Goal: Task Accomplishment & Management: Manage account settings

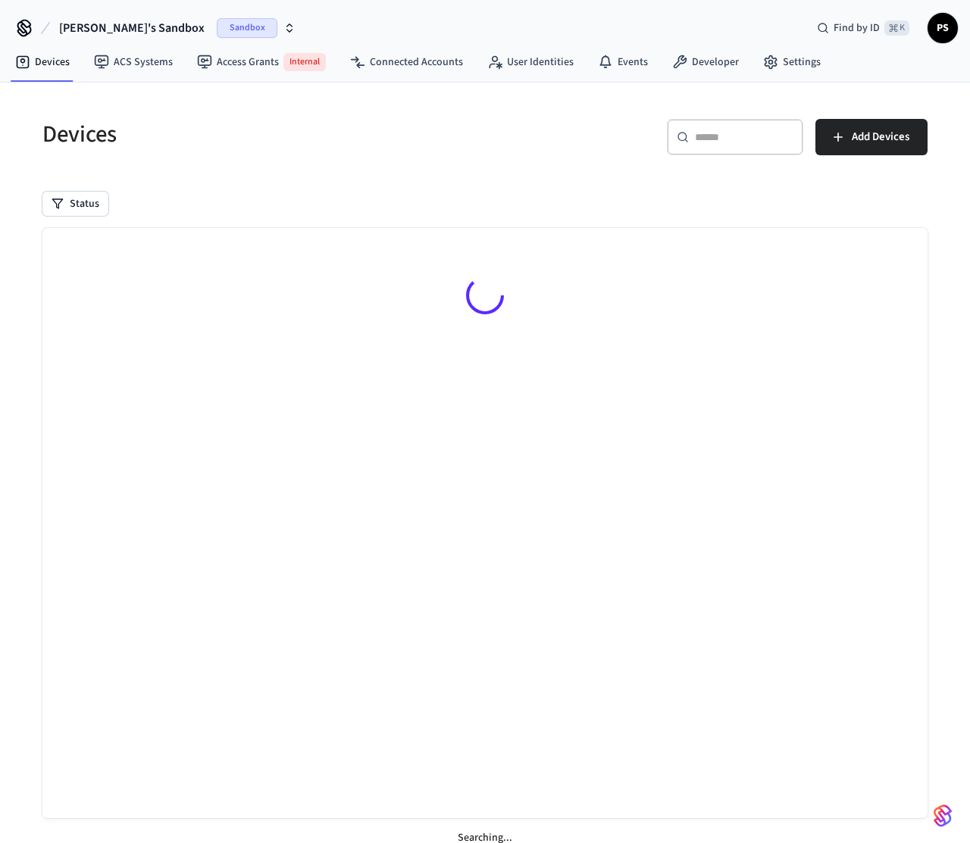
click at [110, 27] on span "[PERSON_NAME]'s Sandbox" at bounding box center [131, 28] width 145 height 18
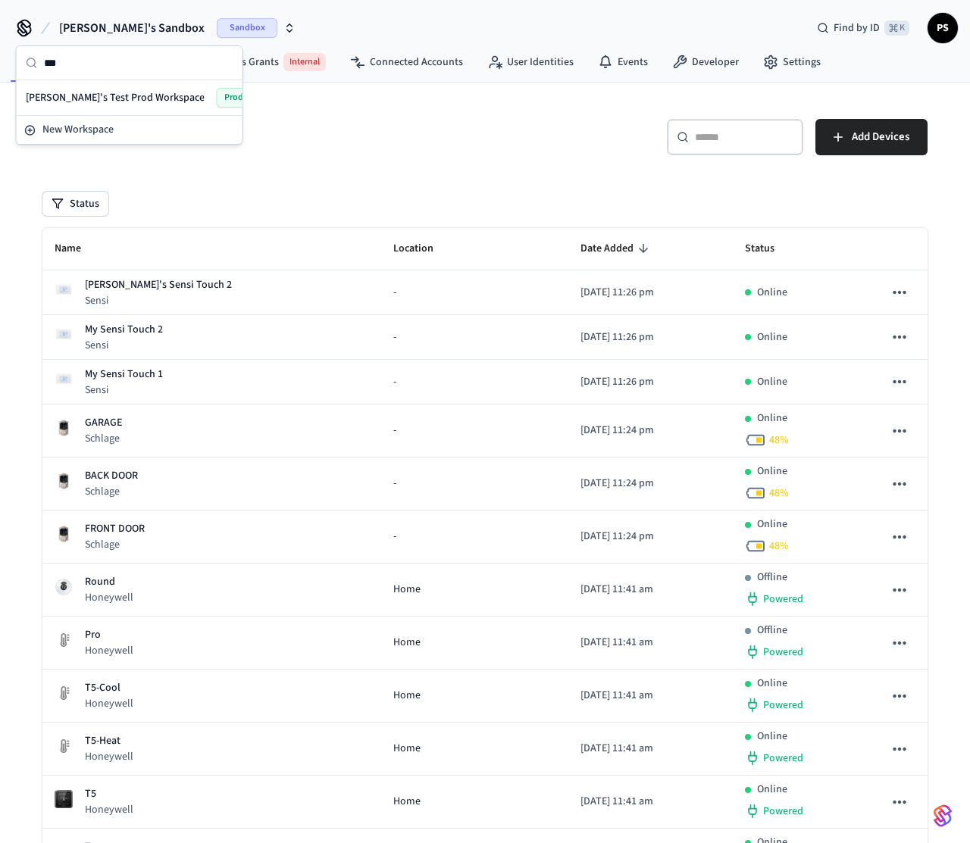
type input "***"
click at [86, 98] on span "[PERSON_NAME]'s Test Prod Workspace" at bounding box center [115, 97] width 179 height 15
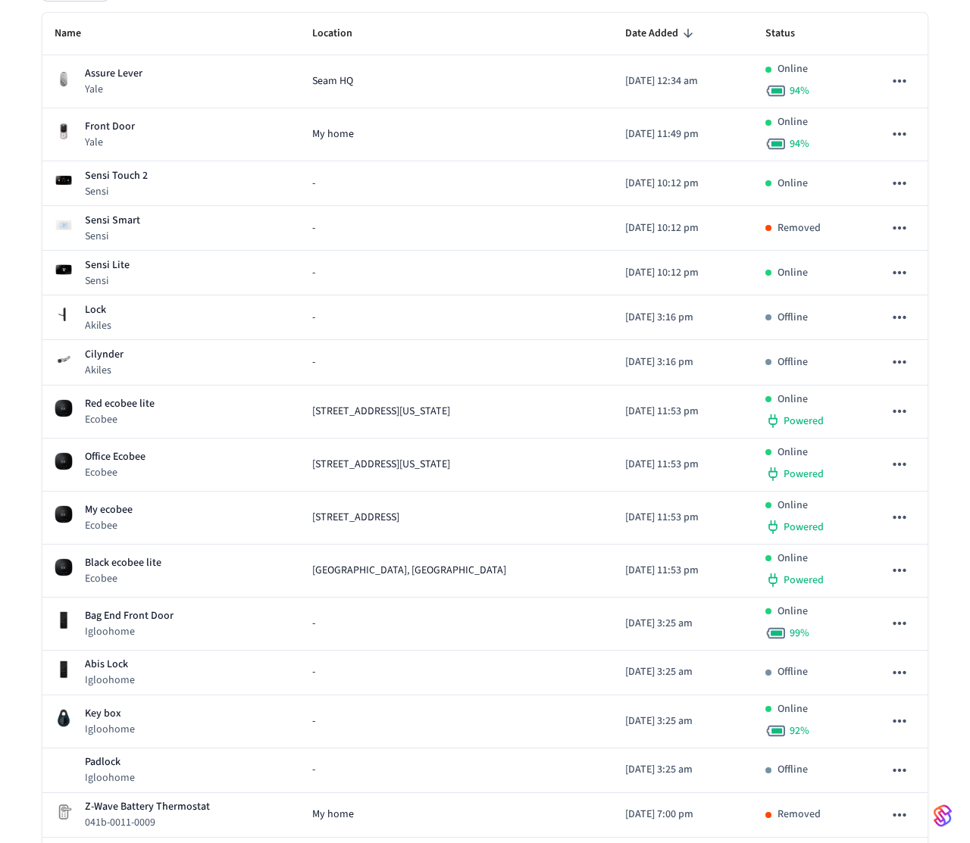
scroll to position [220, 0]
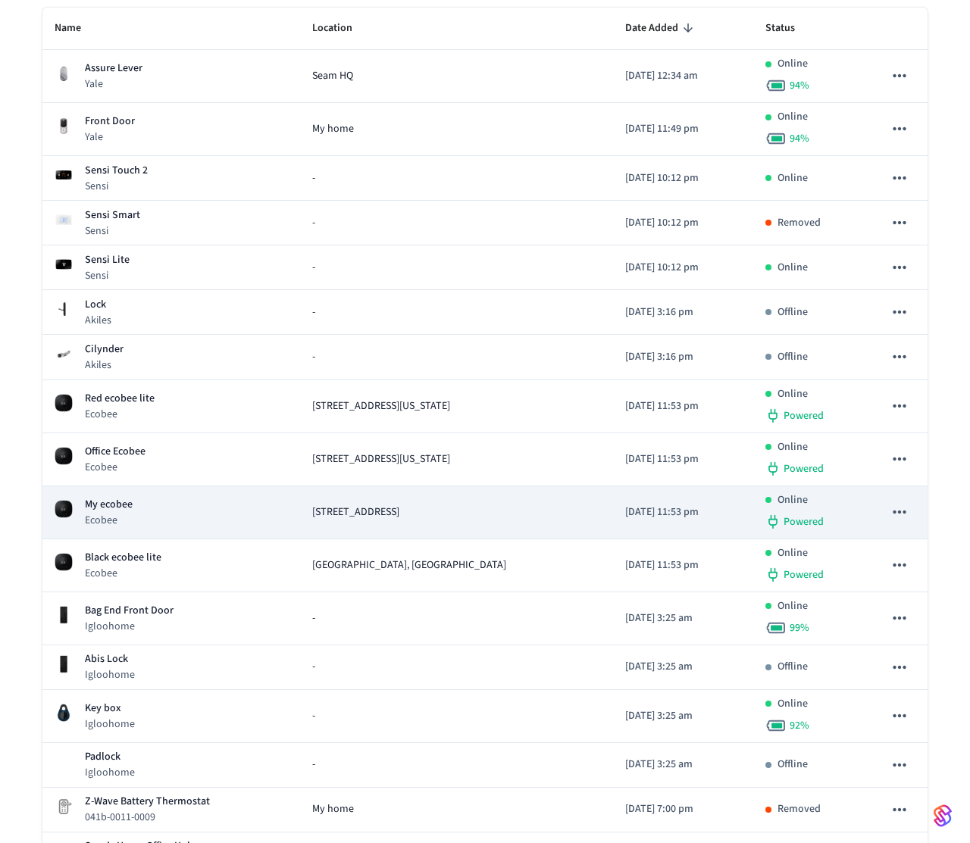
click at [173, 525] on div "My ecobee Ecobee" at bounding box center [171, 512] width 233 height 31
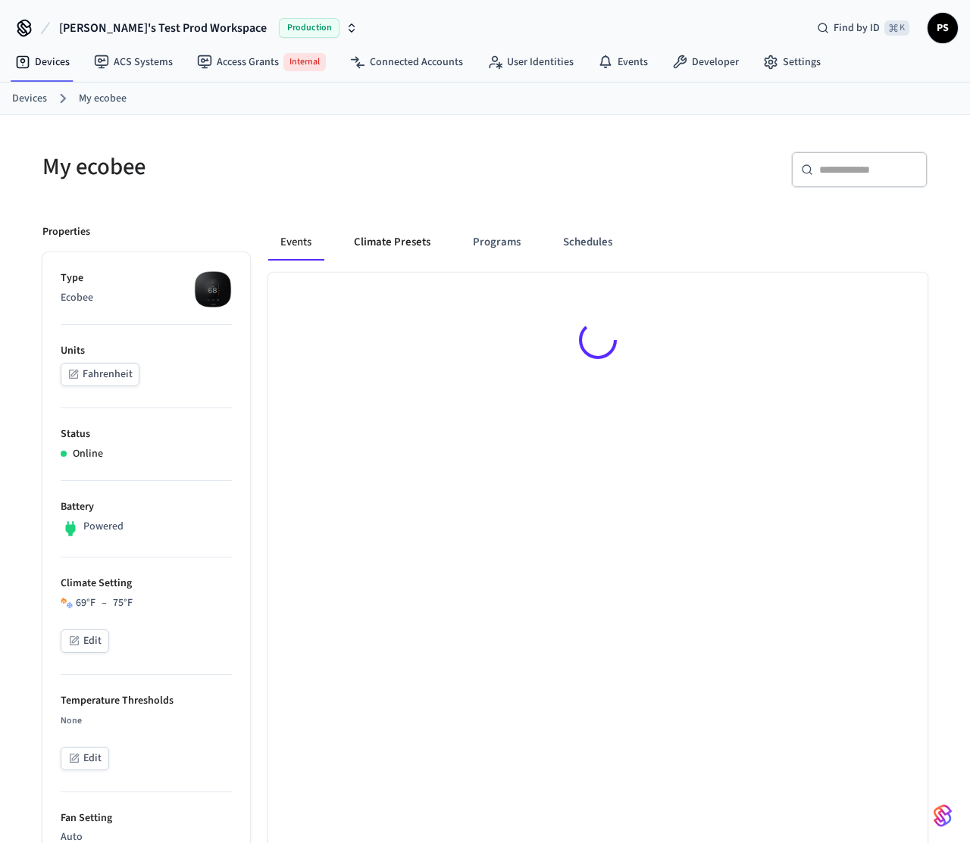
click at [420, 246] on button "Climate Presets" at bounding box center [392, 242] width 101 height 36
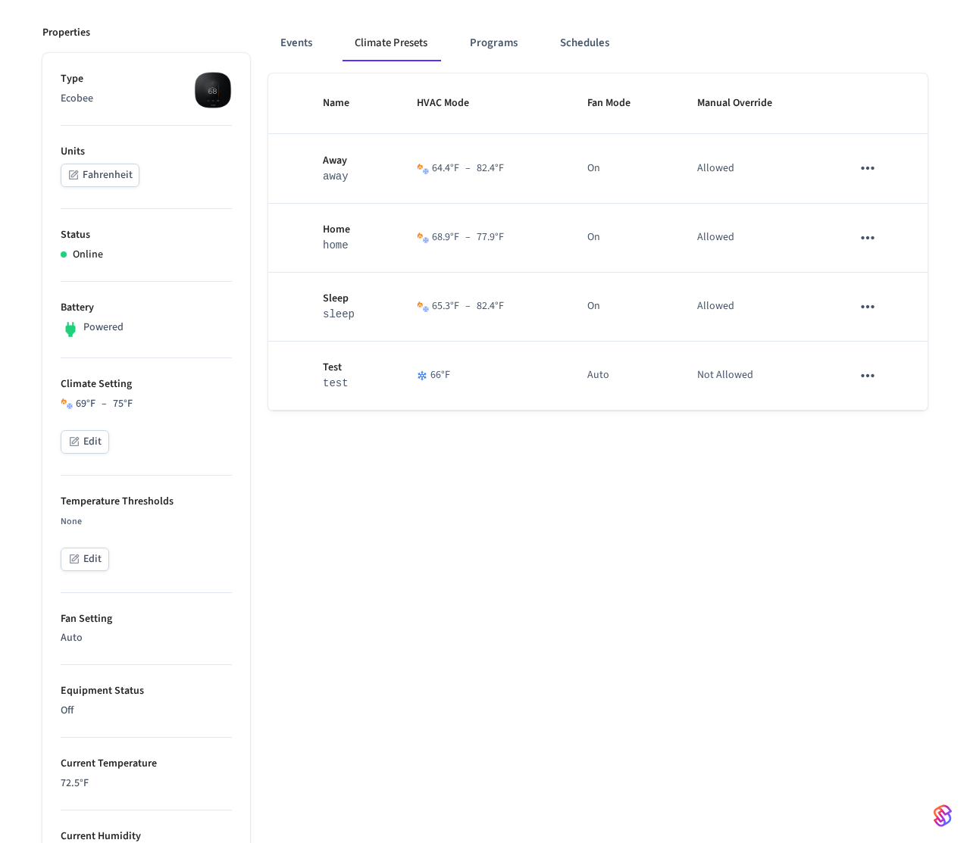
scroll to position [179, 0]
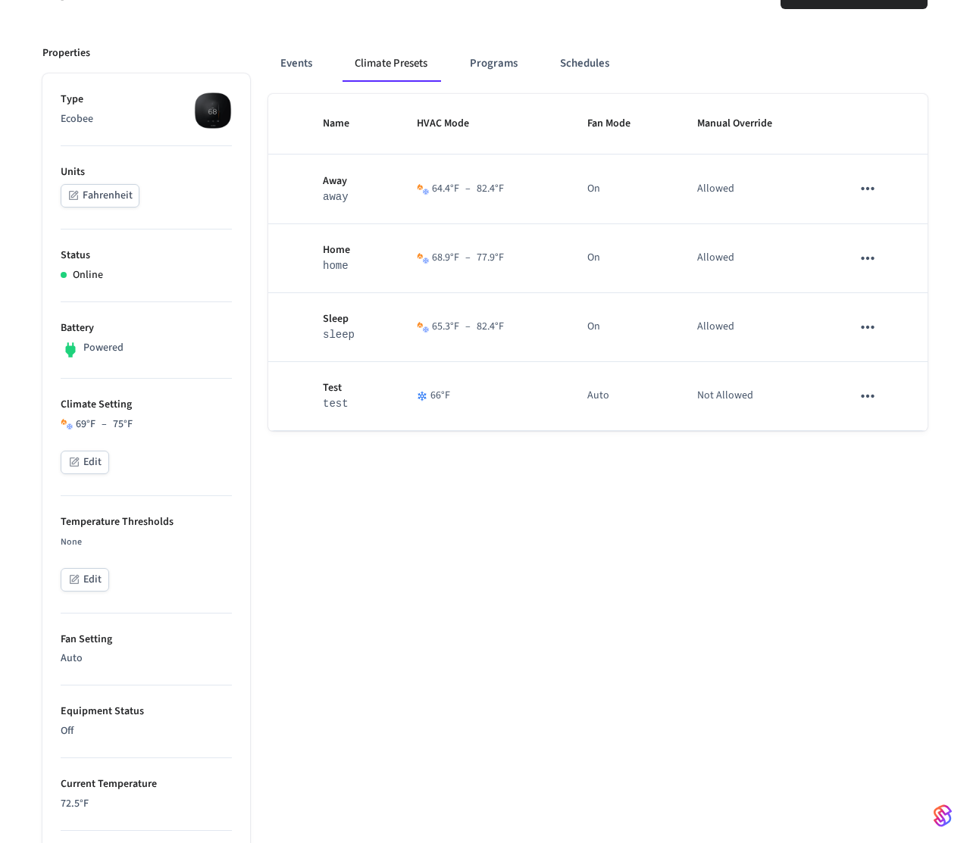
click at [94, 467] on button "Edit" at bounding box center [85, 462] width 48 height 23
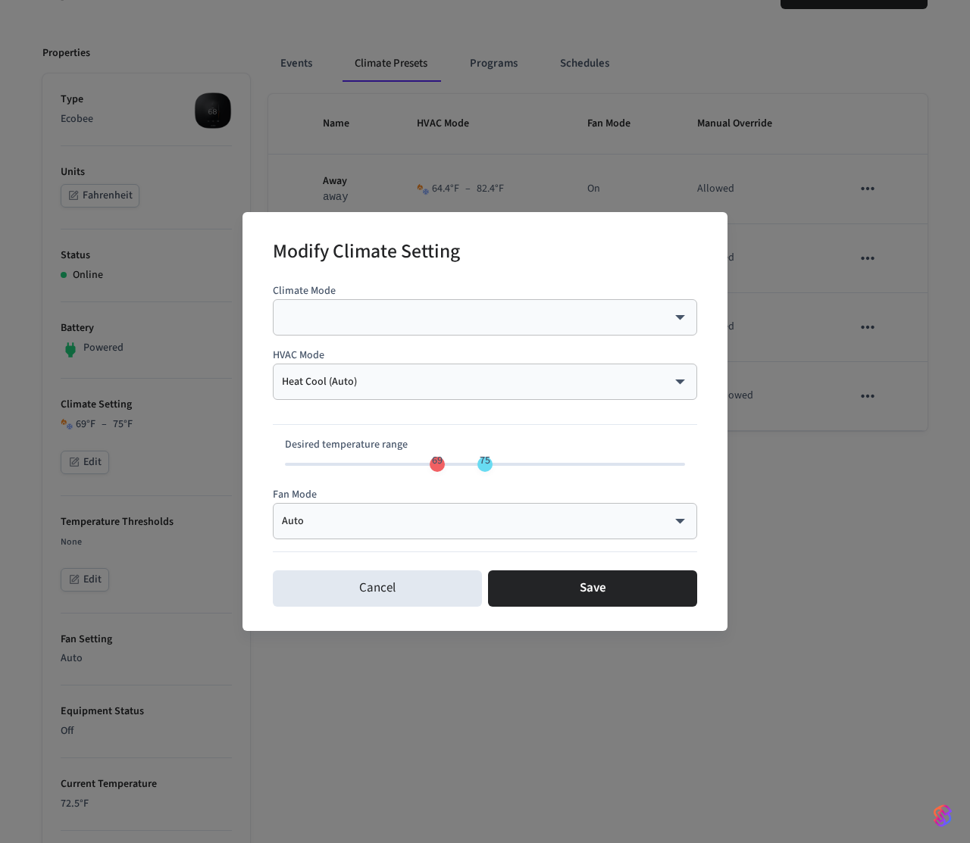
type input "**"
drag, startPoint x: 489, startPoint y: 463, endPoint x: 501, endPoint y: 463, distance: 11.4
click at [501, 463] on span "77" at bounding box center [500, 460] width 11 height 15
click at [544, 605] on button "Save" at bounding box center [592, 588] width 209 height 36
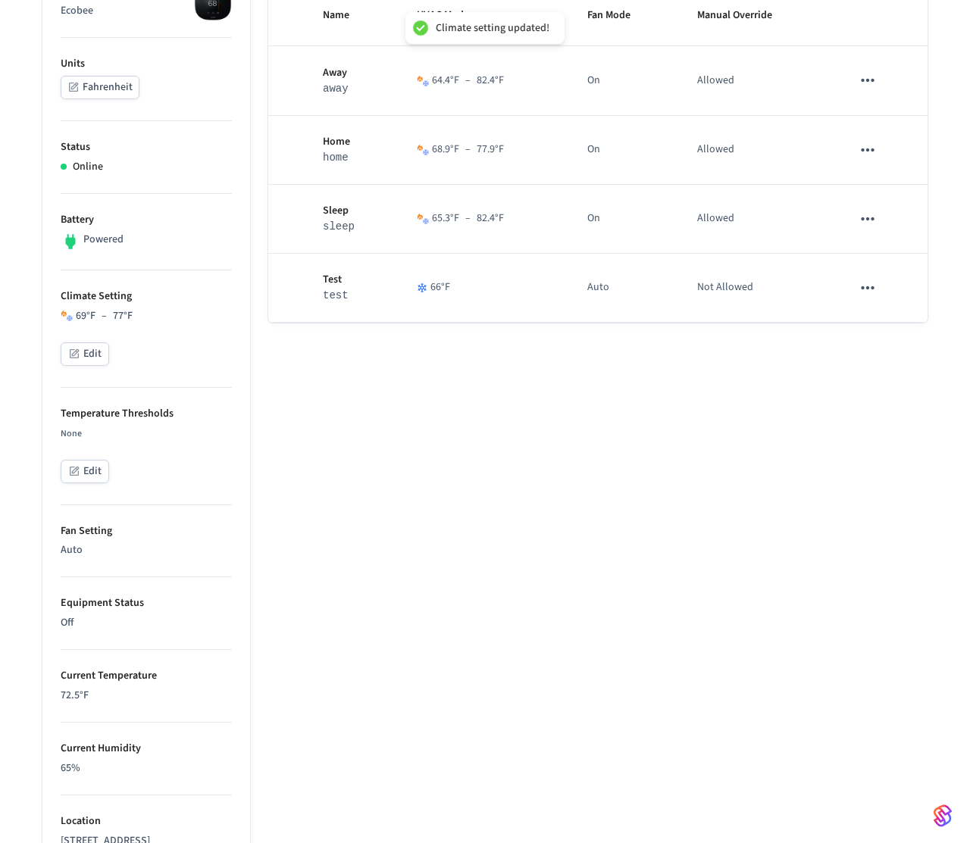
scroll to position [721, 0]
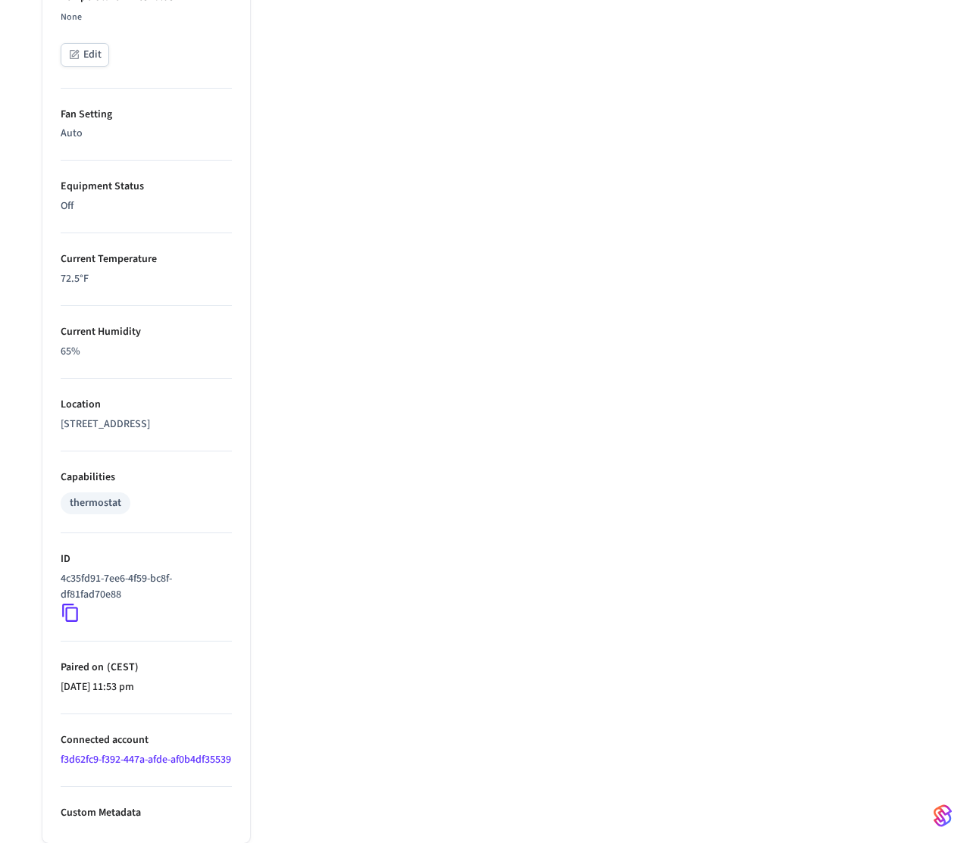
click at [71, 616] on icon at bounding box center [71, 613] width 20 height 20
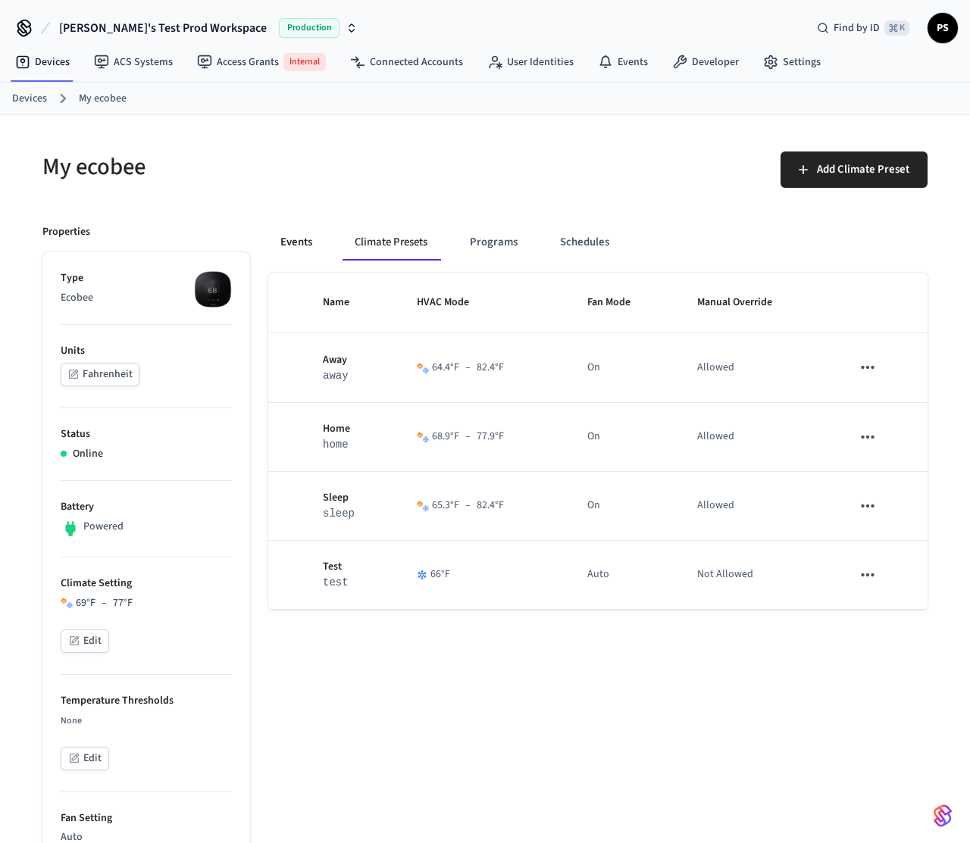
click at [308, 236] on button "Events" at bounding box center [296, 242] width 56 height 36
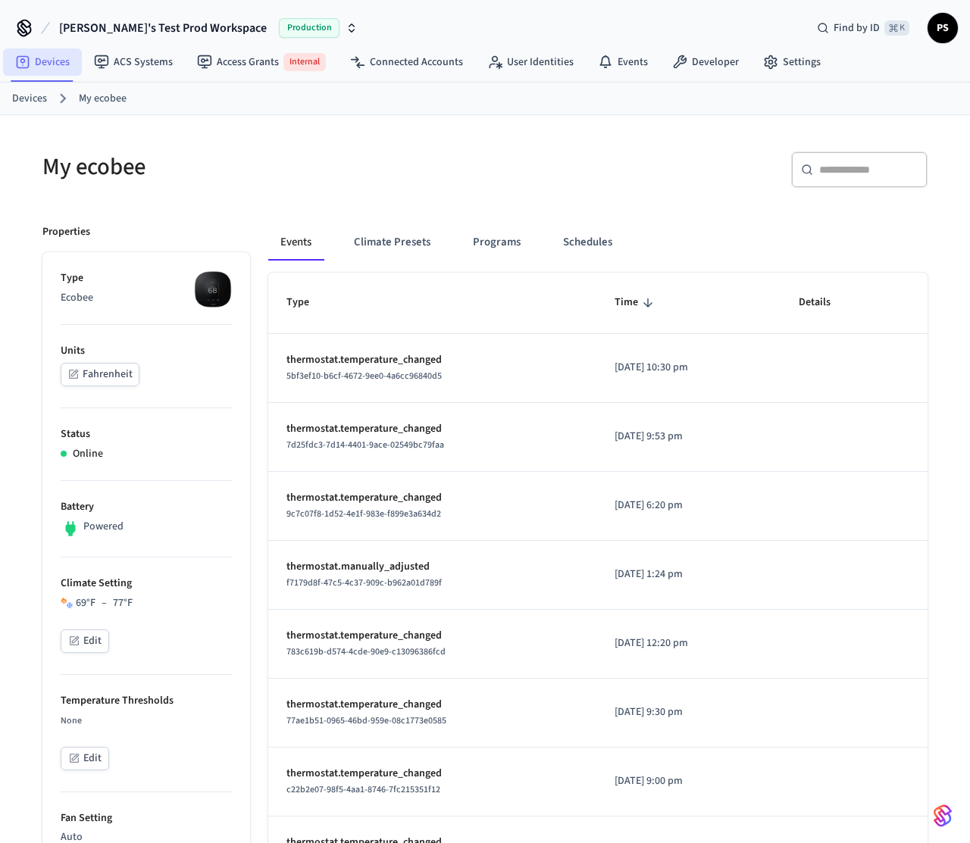
click at [48, 61] on link "Devices" at bounding box center [42, 61] width 79 height 27
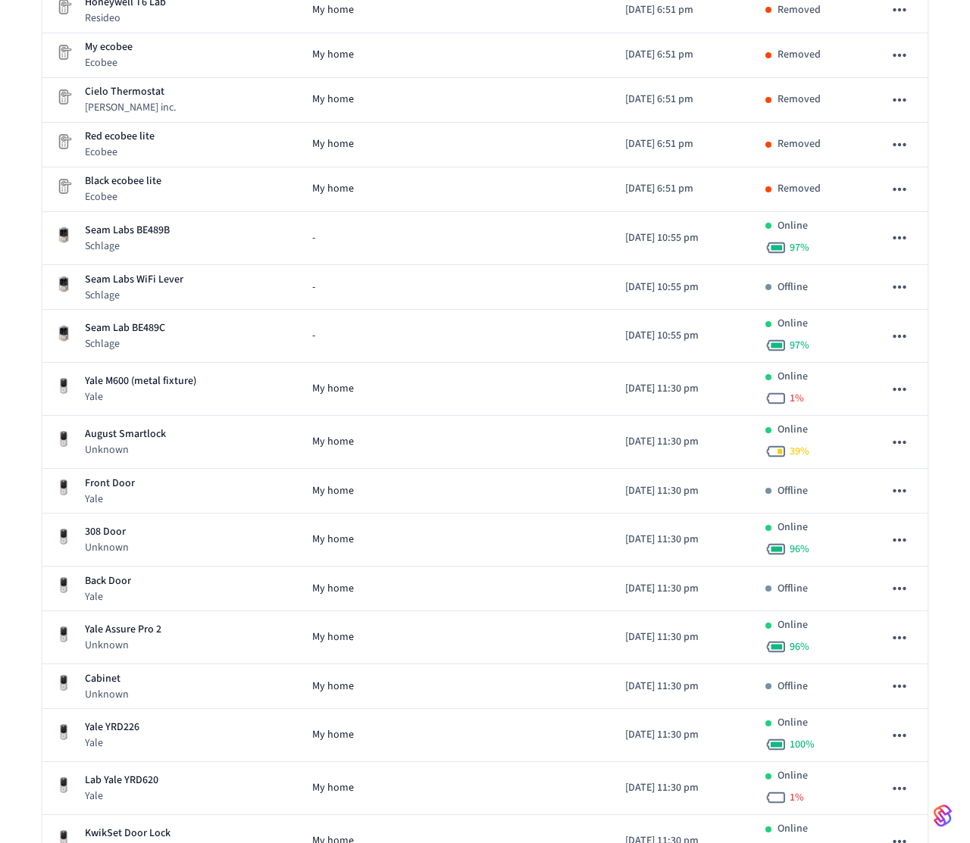
scroll to position [1292, 0]
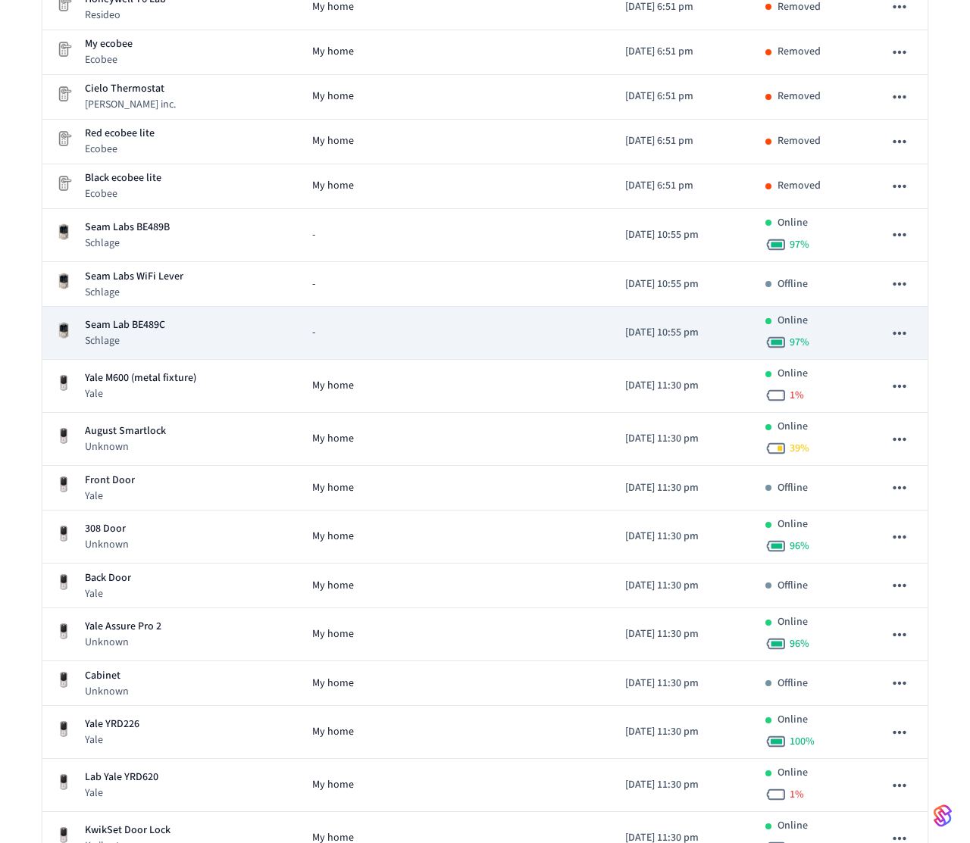
click at [184, 328] on div "Seam Lab BE489C Schlage" at bounding box center [171, 332] width 233 height 31
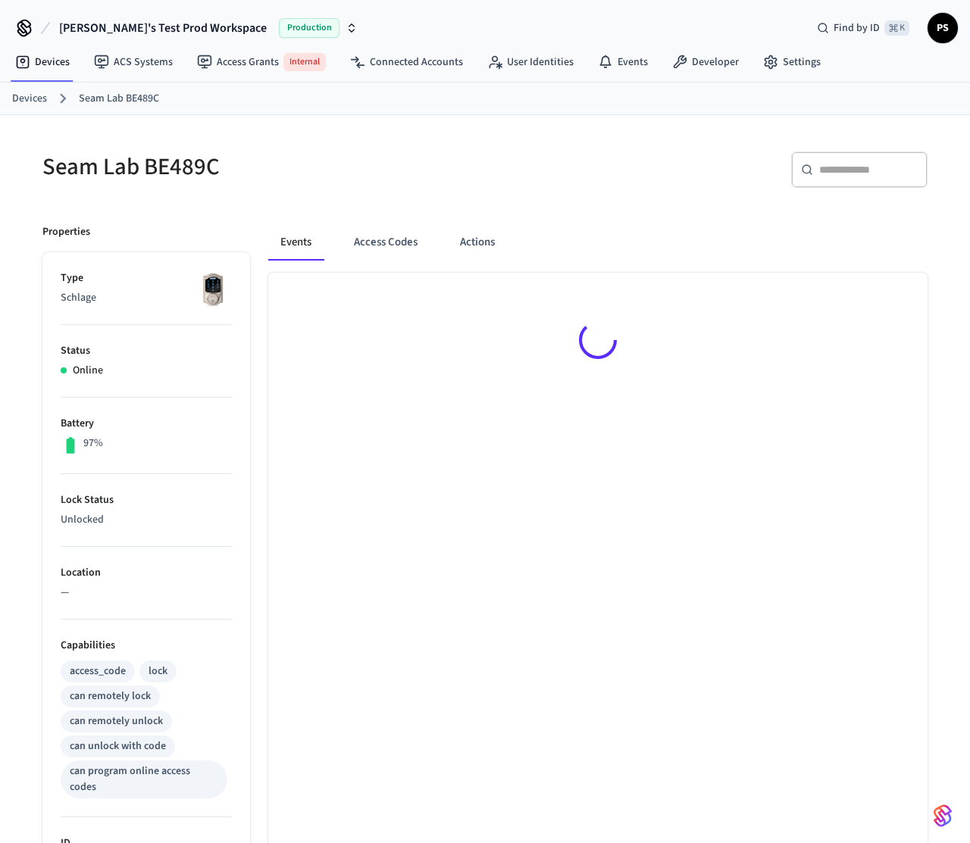
scroll to position [1292, 0]
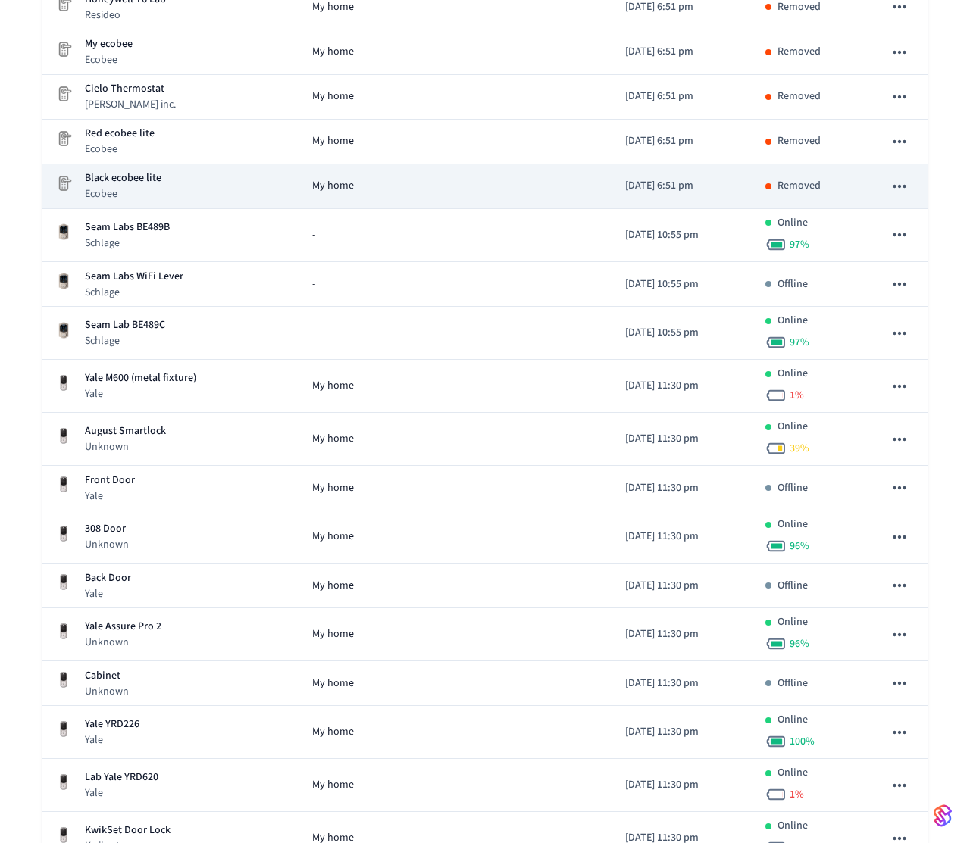
click at [211, 192] on div "Black ecobee lite Ecobee" at bounding box center [171, 185] width 233 height 31
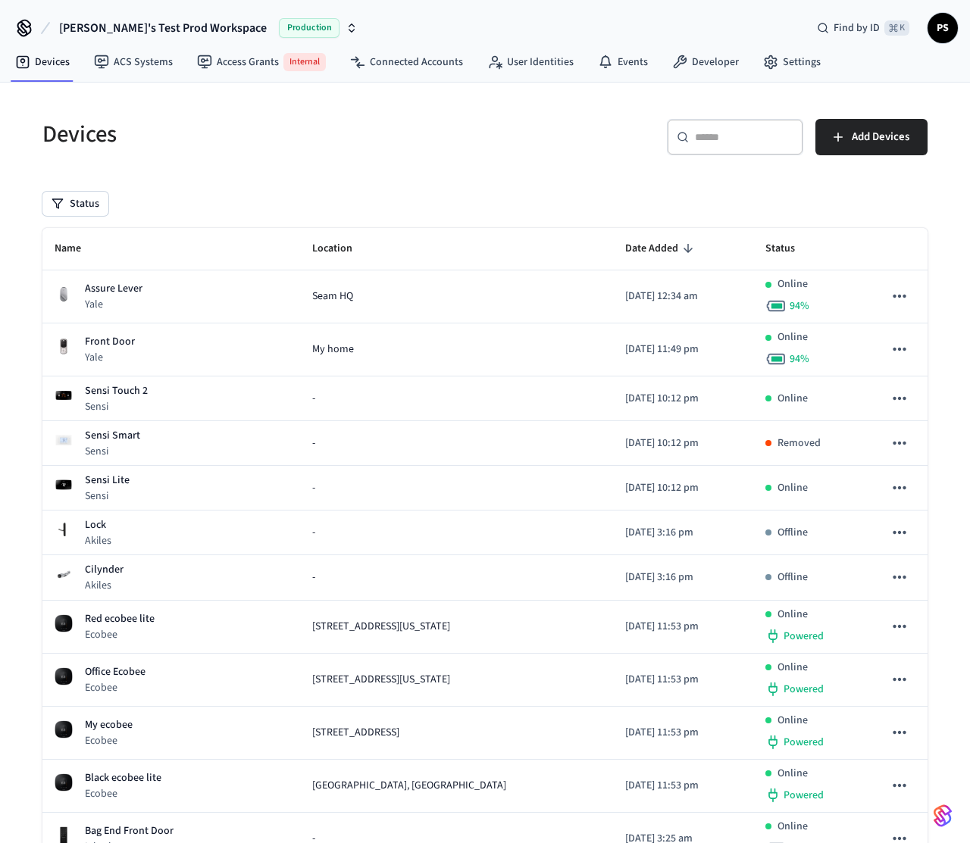
scroll to position [1292, 0]
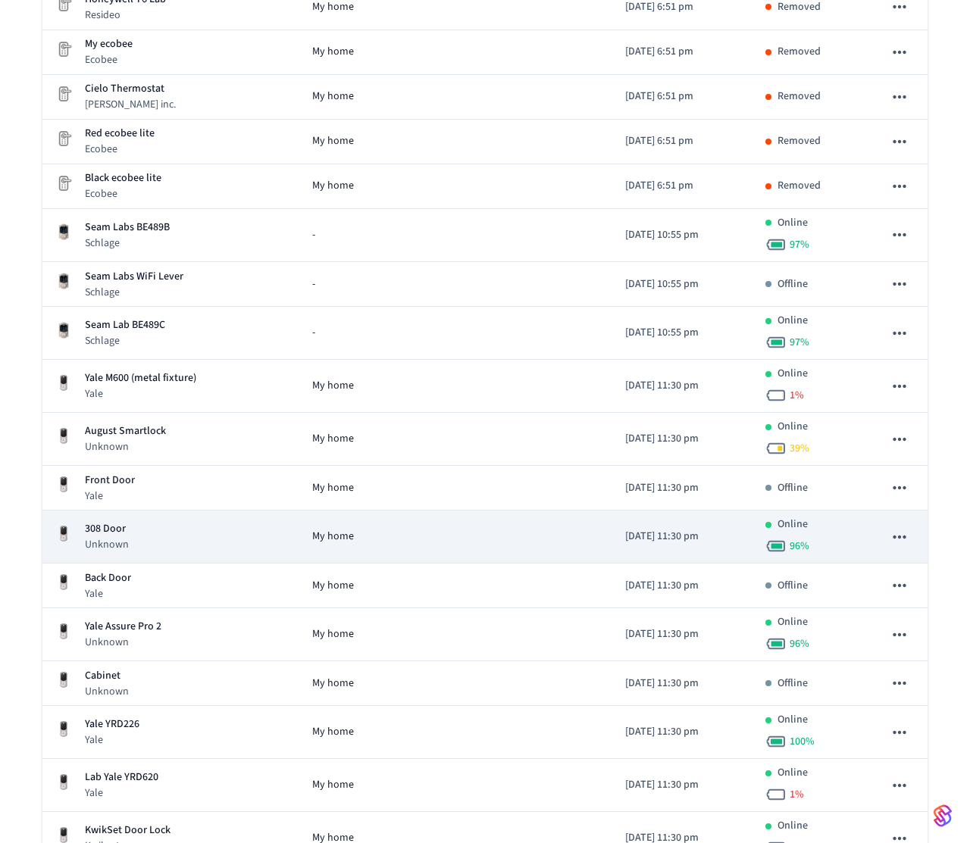
click at [239, 555] on td "308 Door Unknown" at bounding box center [171, 537] width 258 height 53
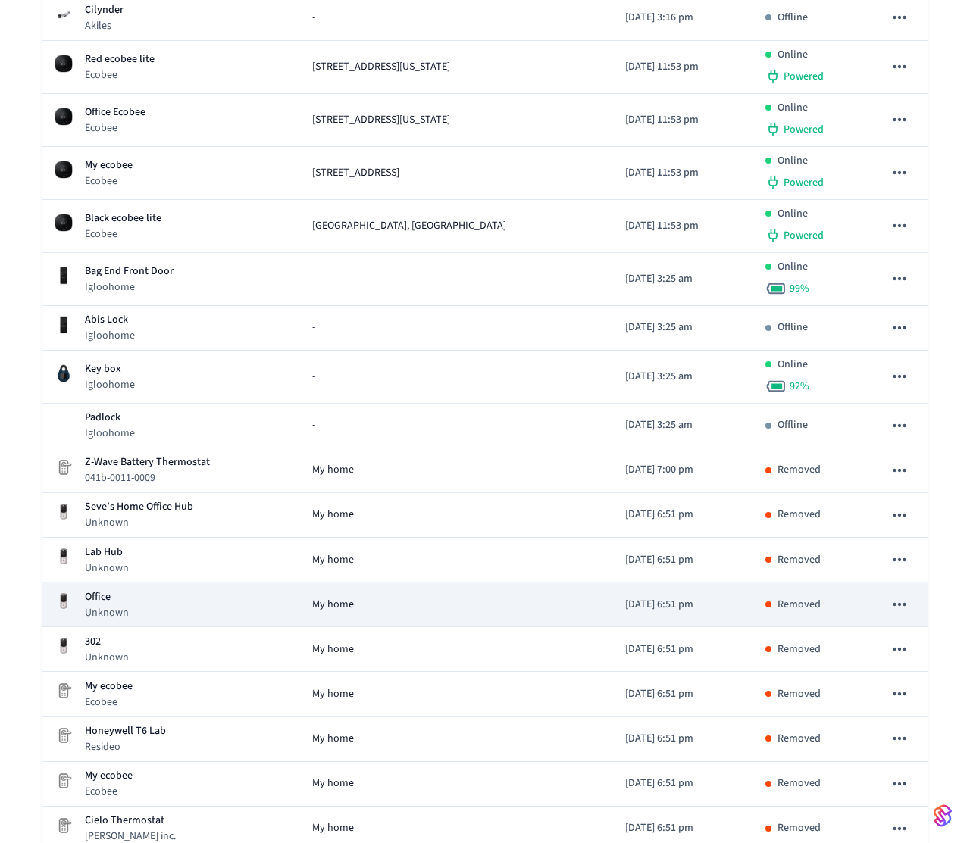
scroll to position [558, 0]
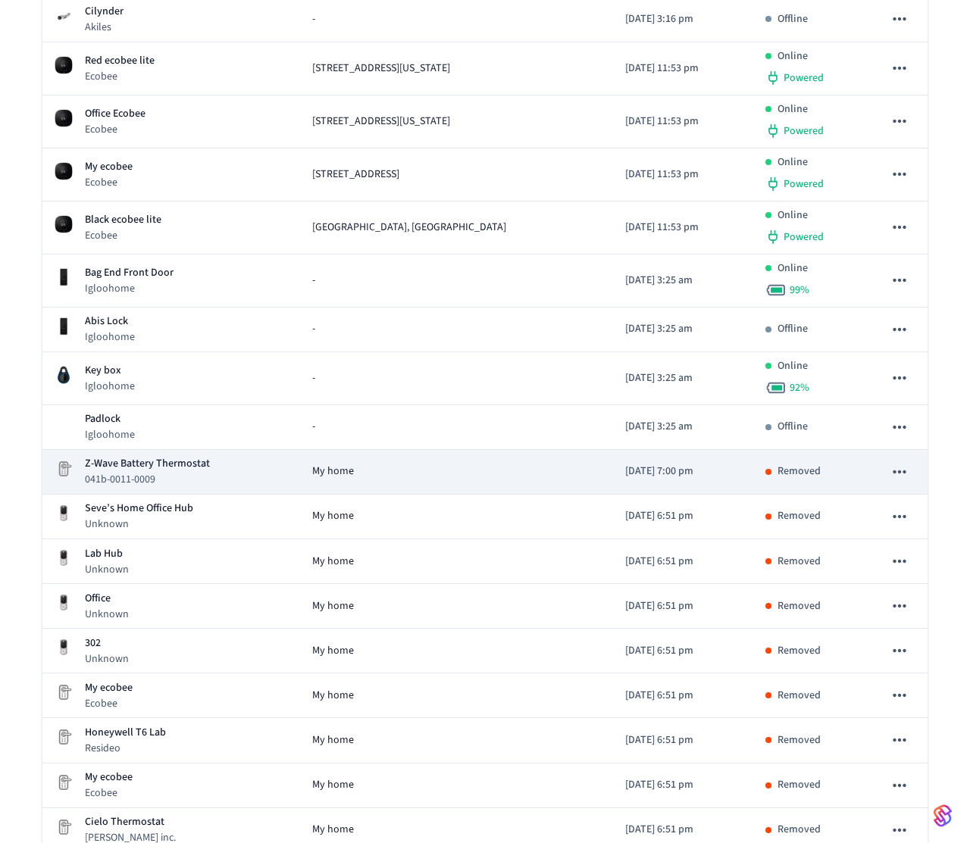
click at [213, 482] on div "Z-Wave Battery Thermostat 041b-0011-0009" at bounding box center [171, 471] width 233 height 31
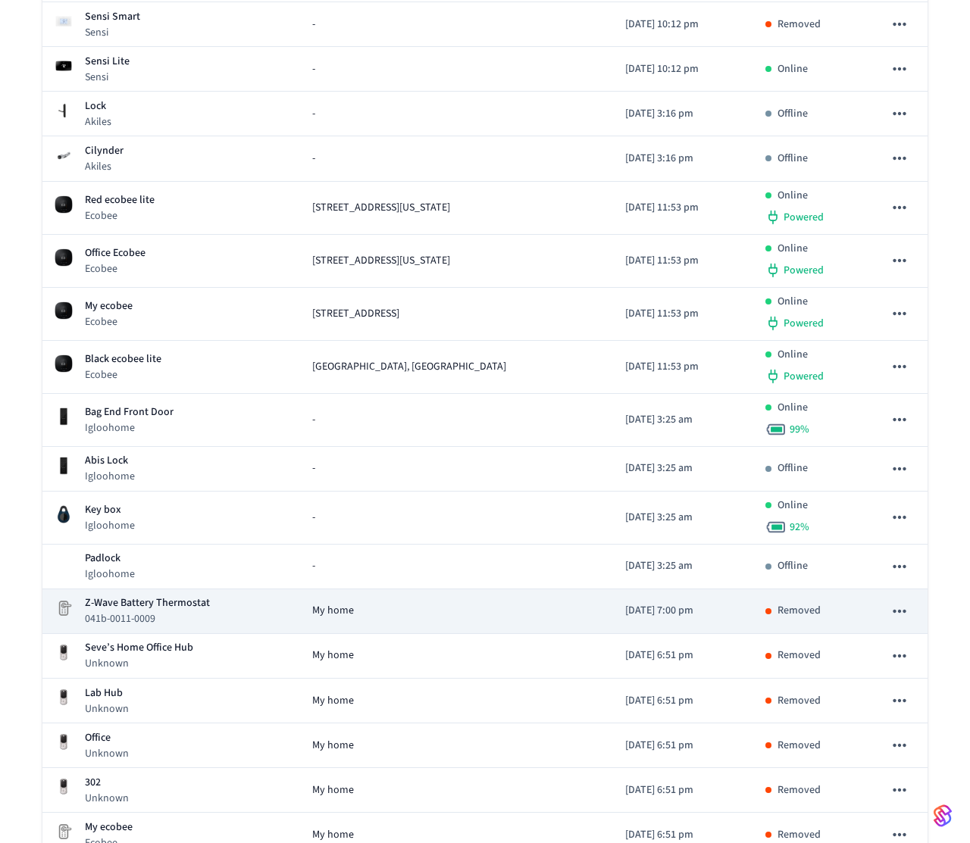
scroll to position [408, 0]
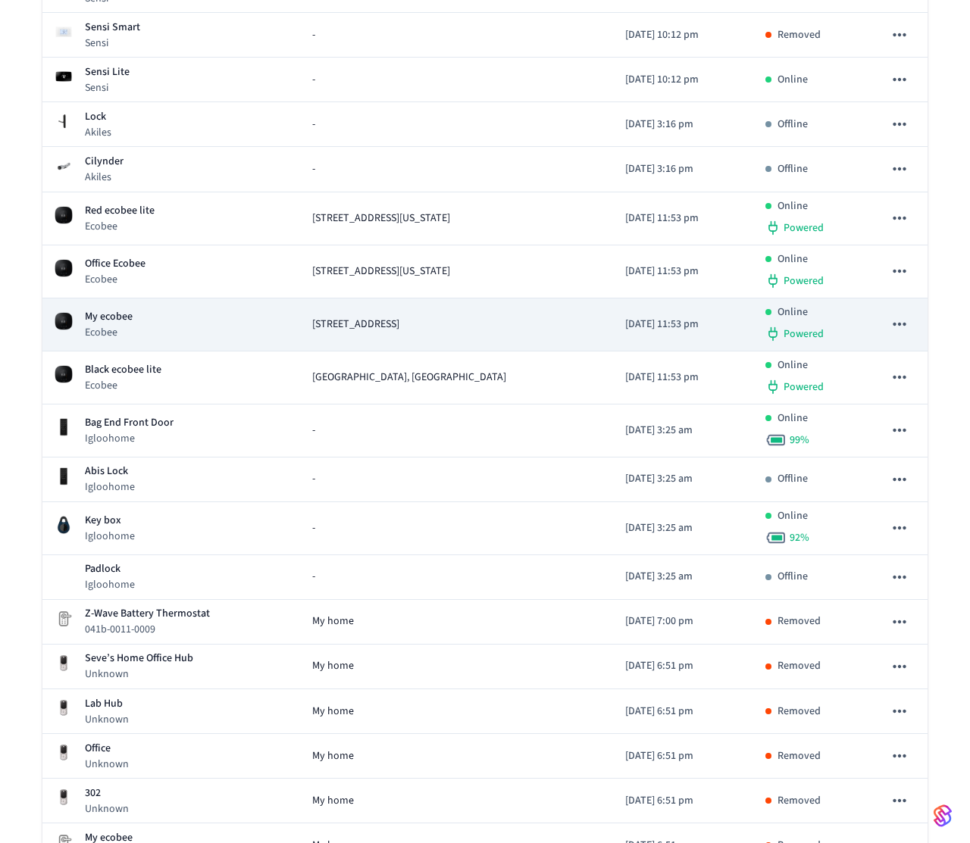
click at [237, 349] on td "My ecobee Ecobee" at bounding box center [171, 324] width 258 height 53
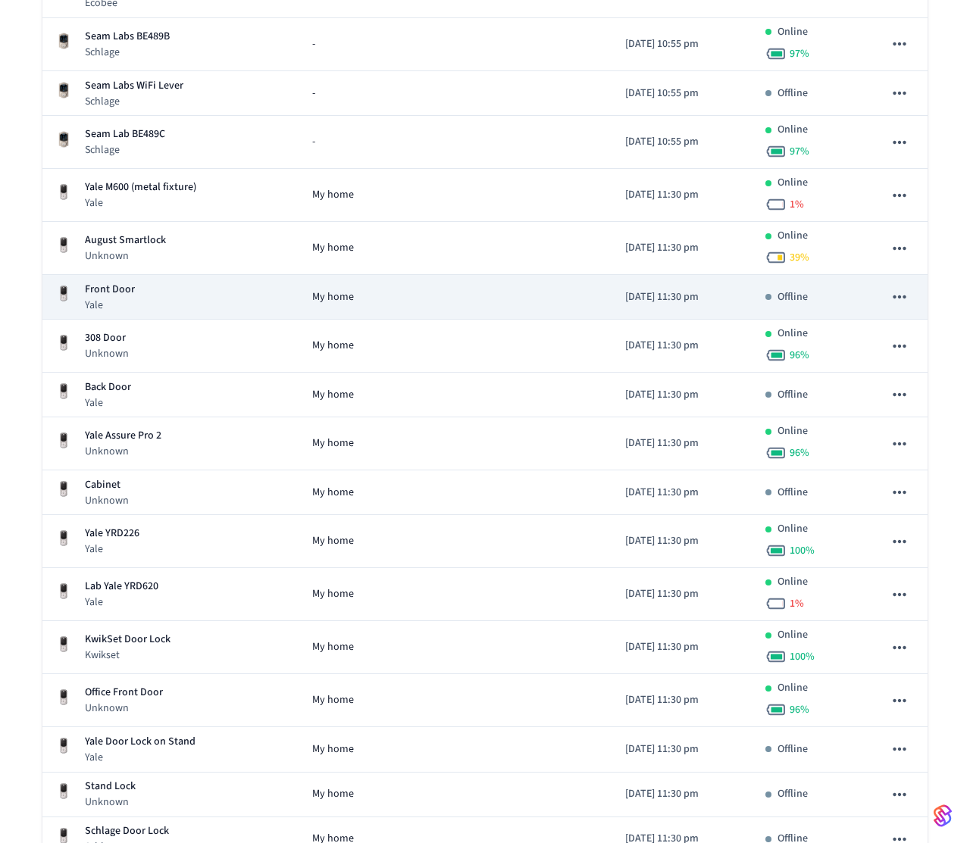
scroll to position [1528, 0]
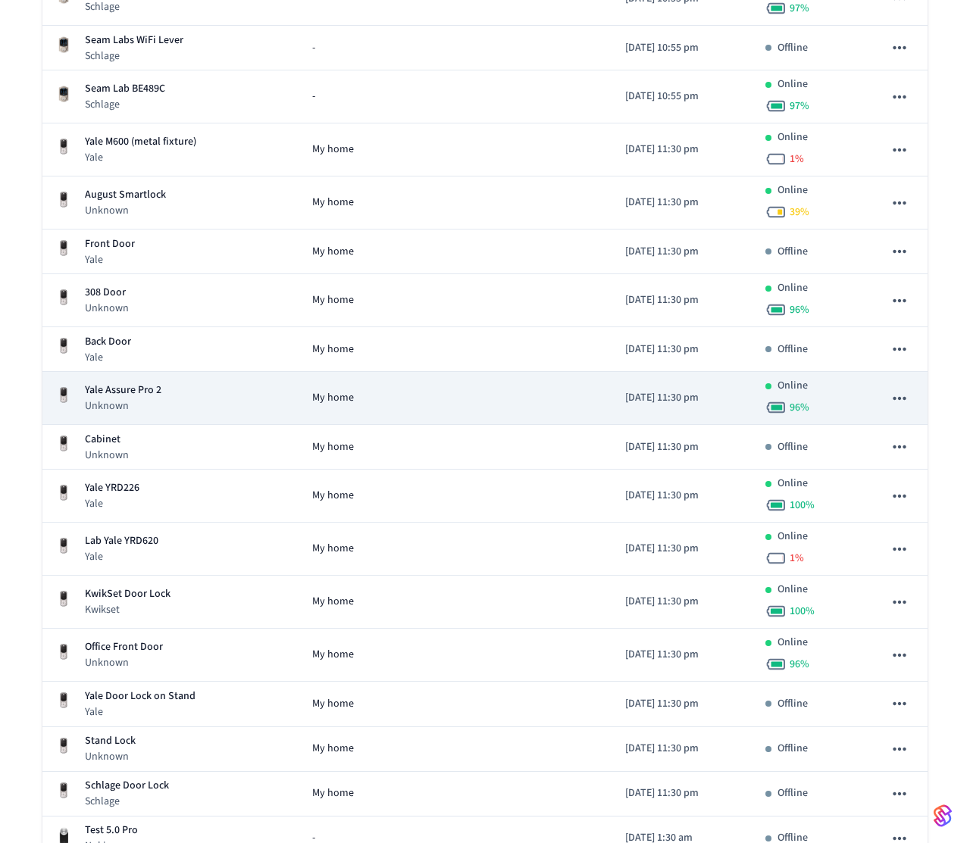
click at [230, 375] on td "Yale Assure Pro 2 Unknown" at bounding box center [171, 398] width 258 height 53
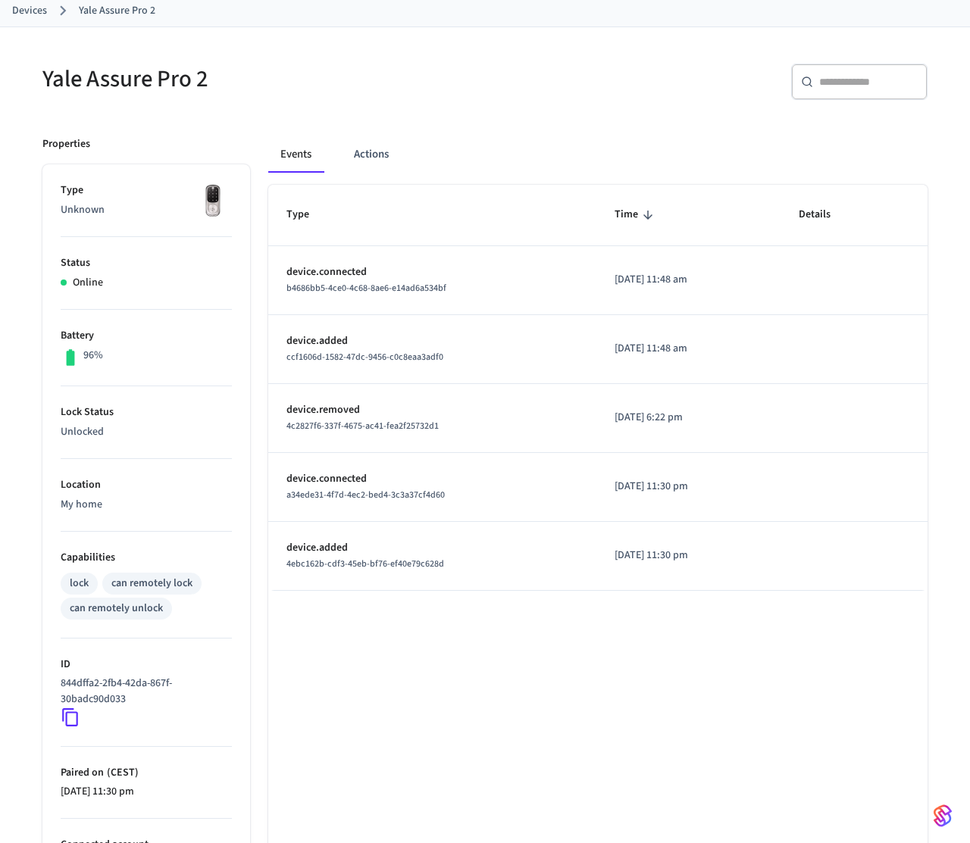
scroll to position [92, 0]
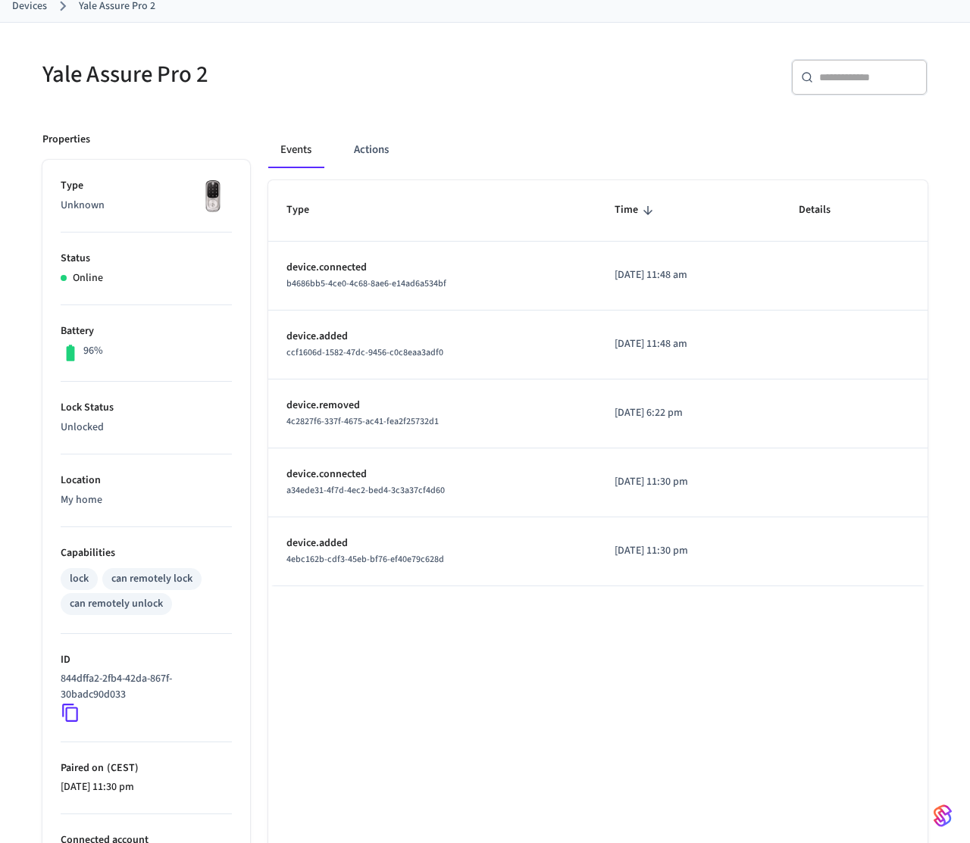
click at [339, 161] on div "Events Actions" at bounding box center [597, 150] width 659 height 36
click at [355, 158] on button "Actions" at bounding box center [371, 150] width 59 height 36
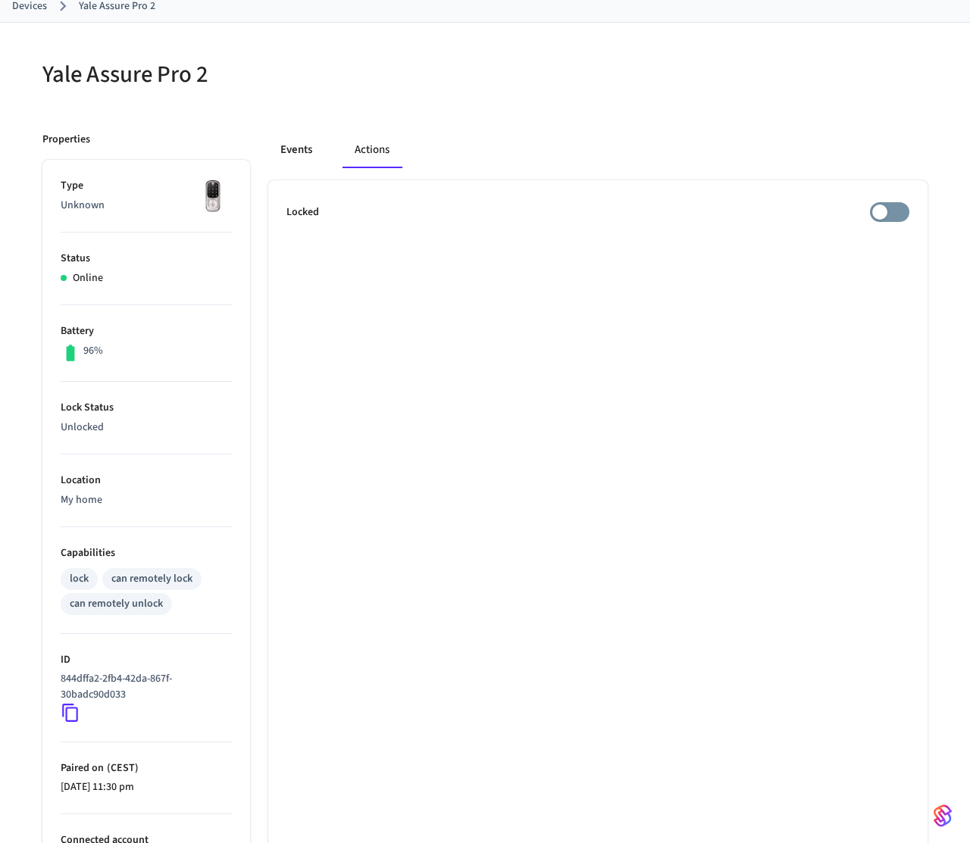
click at [302, 155] on button "Events" at bounding box center [296, 150] width 56 height 36
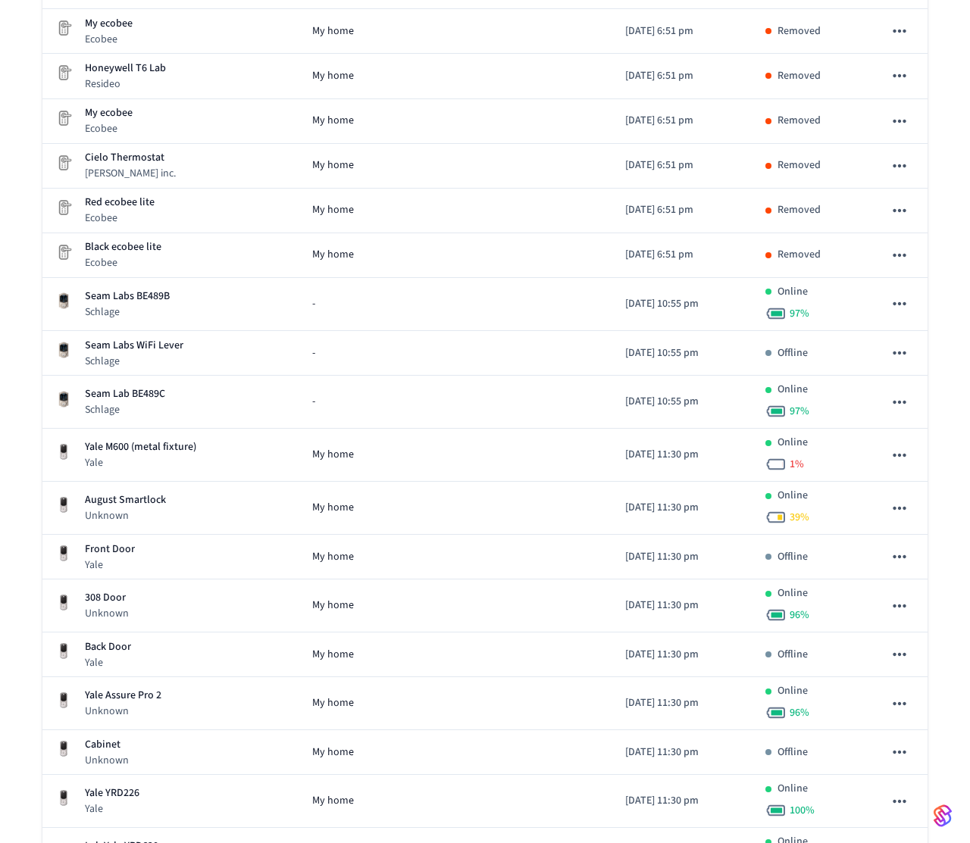
scroll to position [1039, 0]
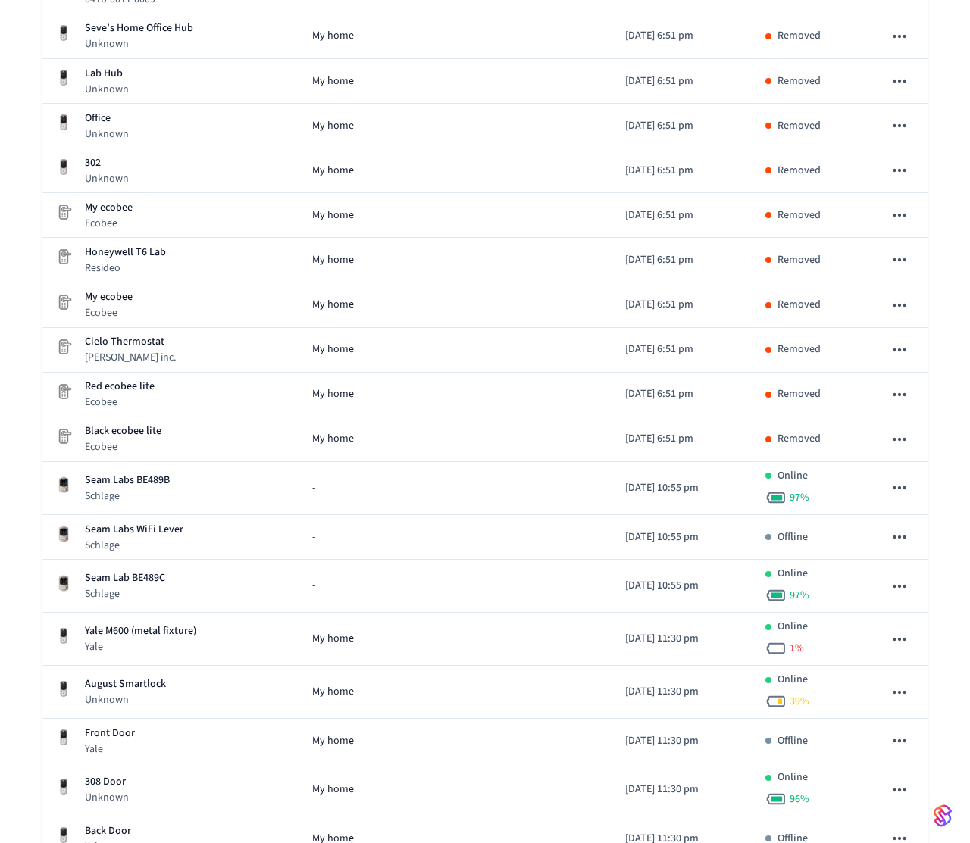
click at [230, 478] on div "Seam Labs BE489B Schlage" at bounding box center [171, 488] width 233 height 31
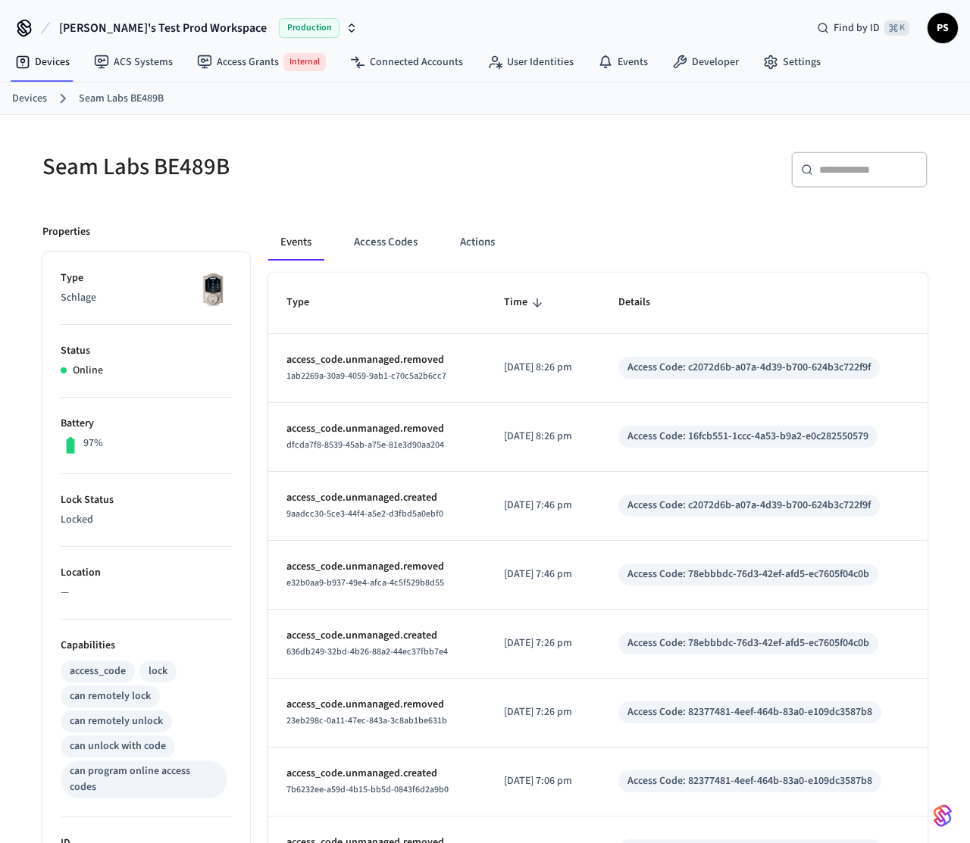
click at [346, 211] on div "Events Access Codes Actions Type Time Details access_code.unmanaged.removed 1ab…" at bounding box center [588, 674] width 677 height 936
click at [427, 247] on button "Access Codes" at bounding box center [386, 242] width 88 height 36
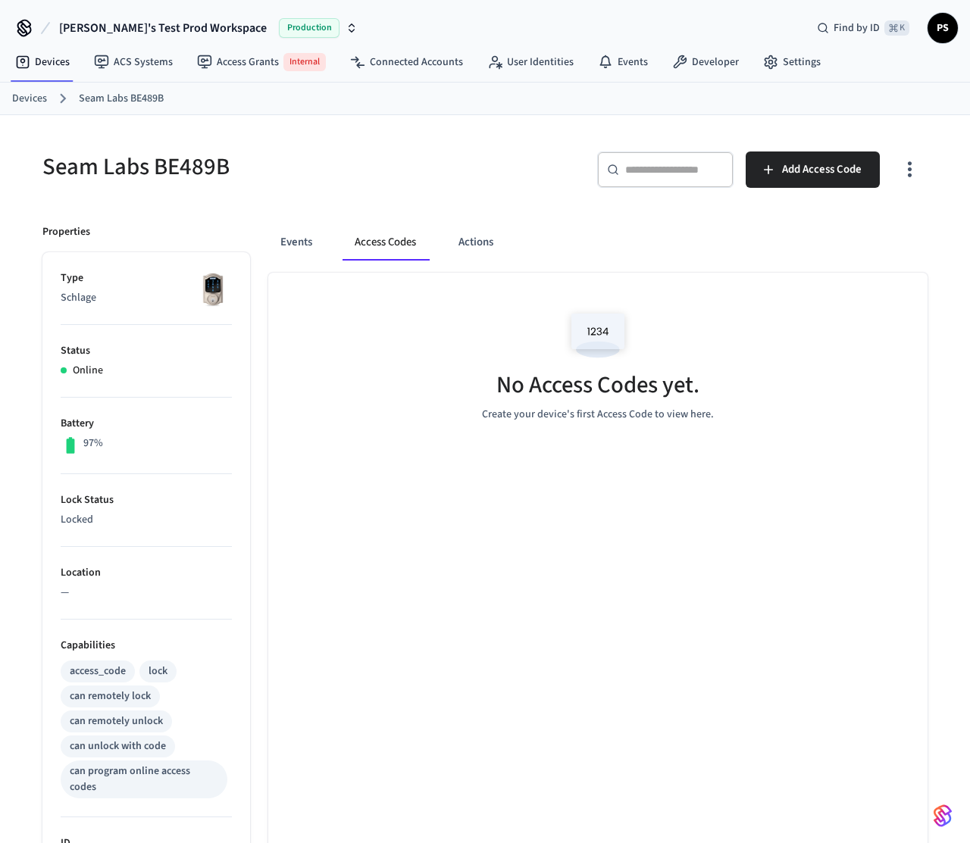
click at [395, 210] on div "Events Access Codes Actions No Access Codes yet. Create your device's first Acc…" at bounding box center [588, 674] width 677 height 936
click at [143, 30] on span "[PERSON_NAME]'s Test Prod Workspace" at bounding box center [163, 28] width 208 height 18
